Goal: Task Accomplishment & Management: Use online tool/utility

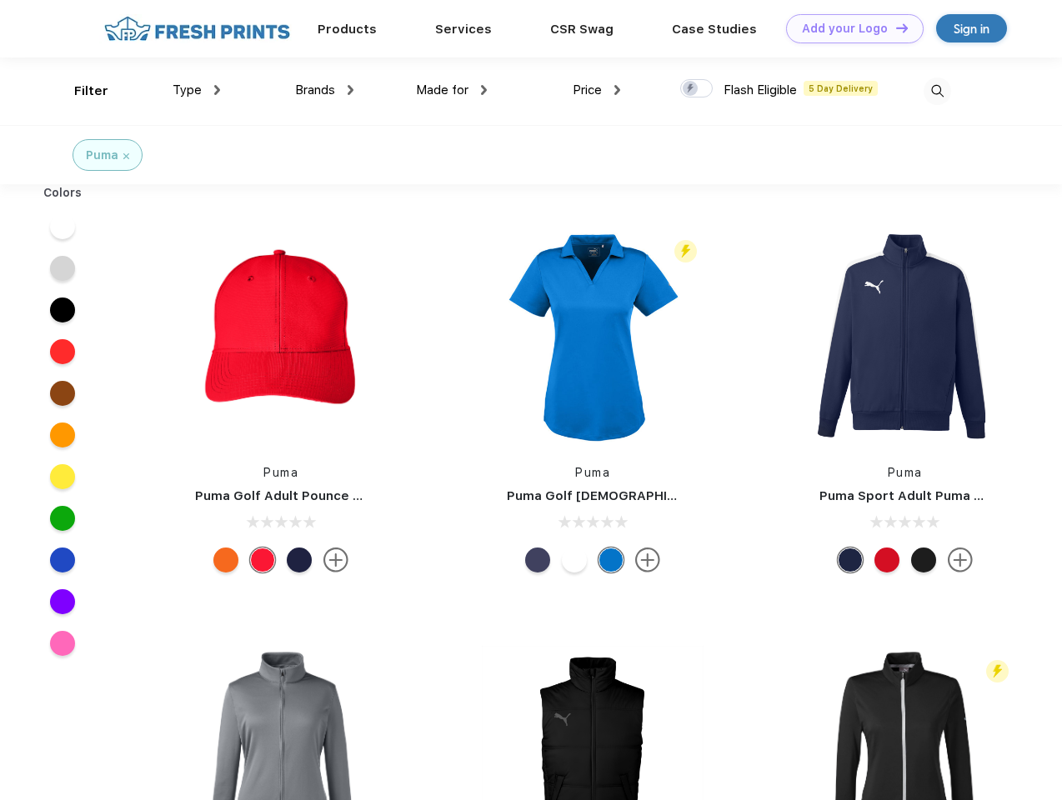
click at [848, 28] on link "Add your Logo Design Tool" at bounding box center [855, 28] width 138 height 29
click at [0, 0] on div "Design Tool" at bounding box center [0, 0] width 0 height 0
click at [894, 28] on link "Add your Logo Design Tool" at bounding box center [855, 28] width 138 height 29
click at [80, 91] on div "Filter" at bounding box center [91, 91] width 34 height 19
click at [197, 90] on span "Type" at bounding box center [187, 90] width 29 height 15
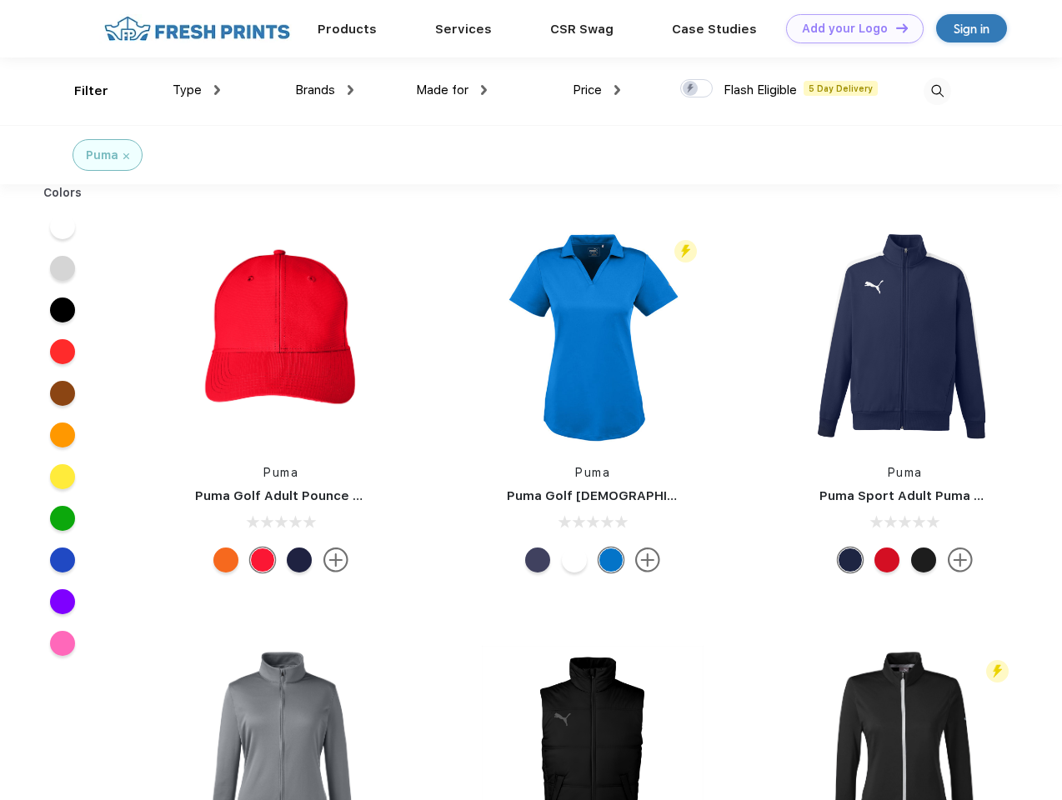
click at [324, 90] on span "Brands" at bounding box center [315, 90] width 40 height 15
click at [452, 90] on span "Made for" at bounding box center [442, 90] width 53 height 15
click at [597, 90] on span "Price" at bounding box center [587, 90] width 29 height 15
click at [697, 89] on div at bounding box center [696, 88] width 33 height 18
click at [691, 89] on input "checkbox" at bounding box center [685, 83] width 11 height 11
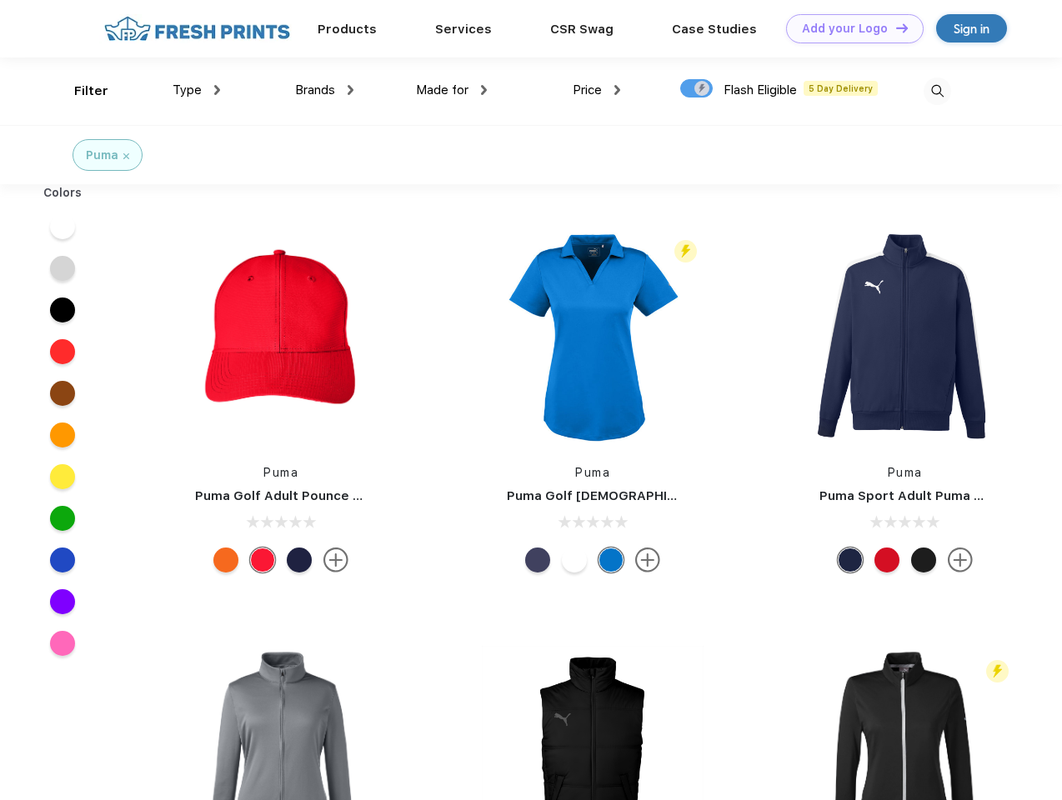
click at [937, 91] on img at bounding box center [937, 92] width 28 height 28
